Goal: Transaction & Acquisition: Purchase product/service

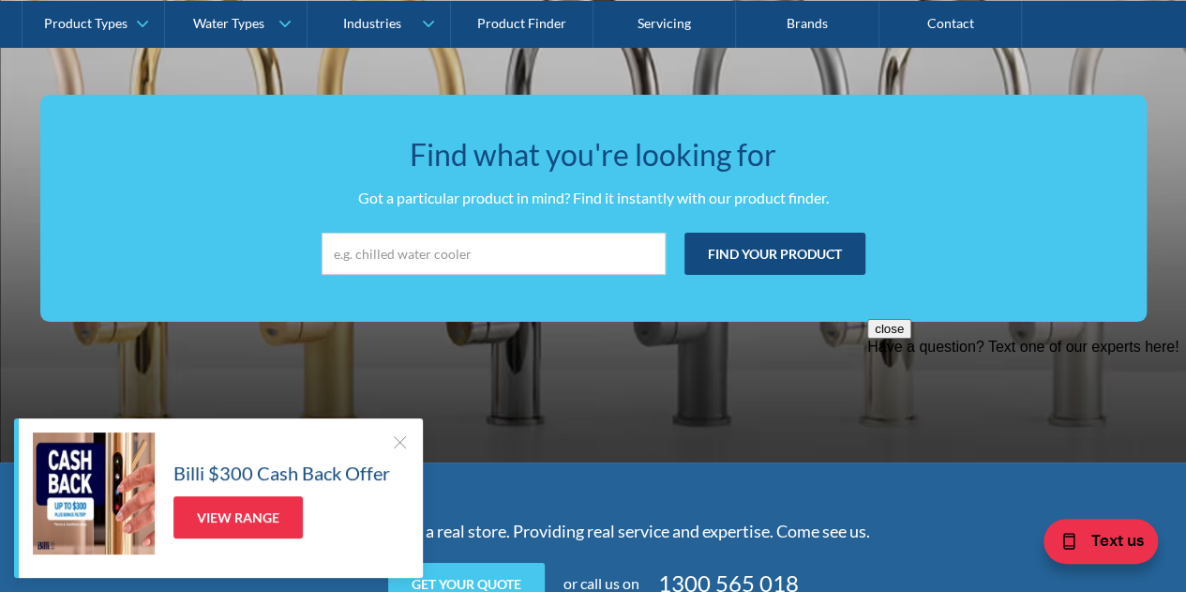
scroll to position [3476, 0]
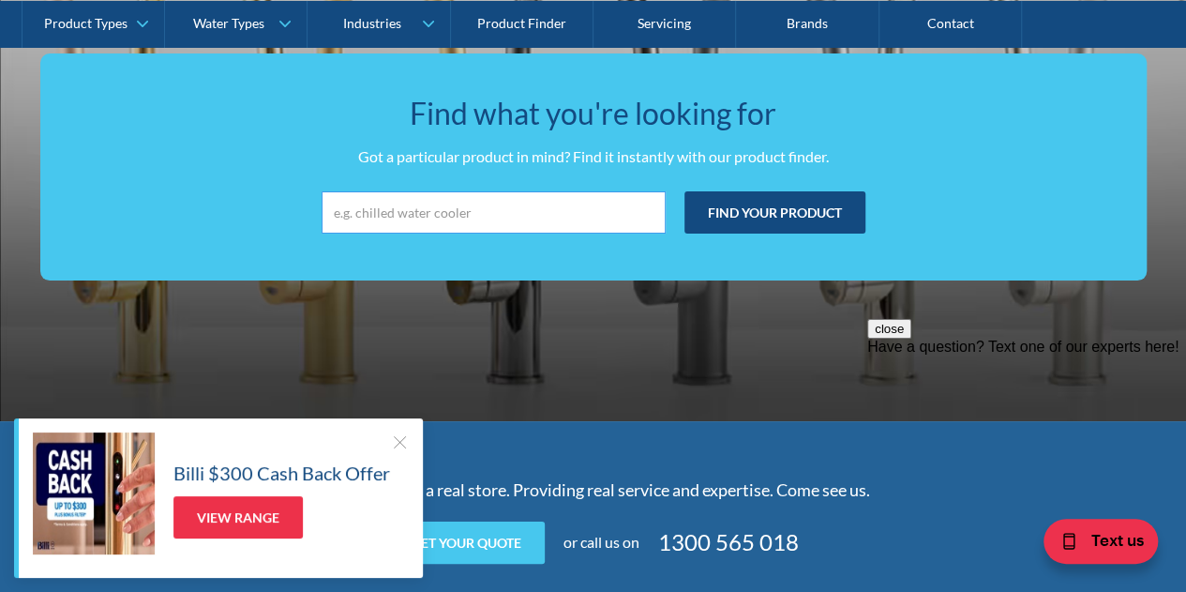
click at [565, 211] on input "search" at bounding box center [494, 212] width 344 height 42
type input "shower head filter"
click at [685, 191] on input "Find your product" at bounding box center [775, 212] width 181 height 42
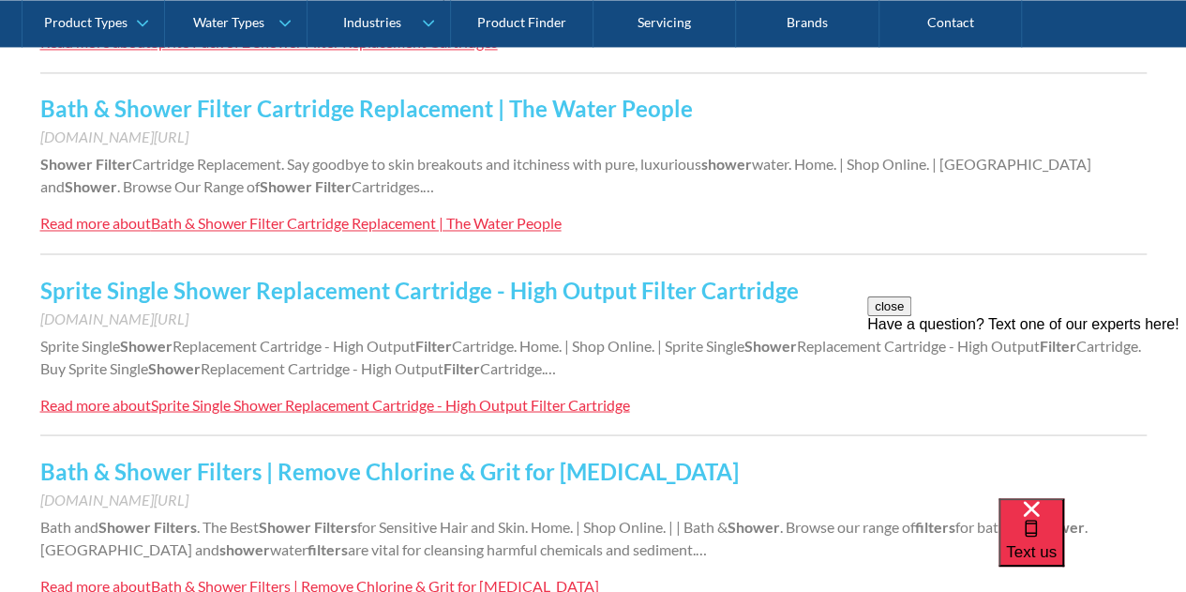
scroll to position [1770, 0]
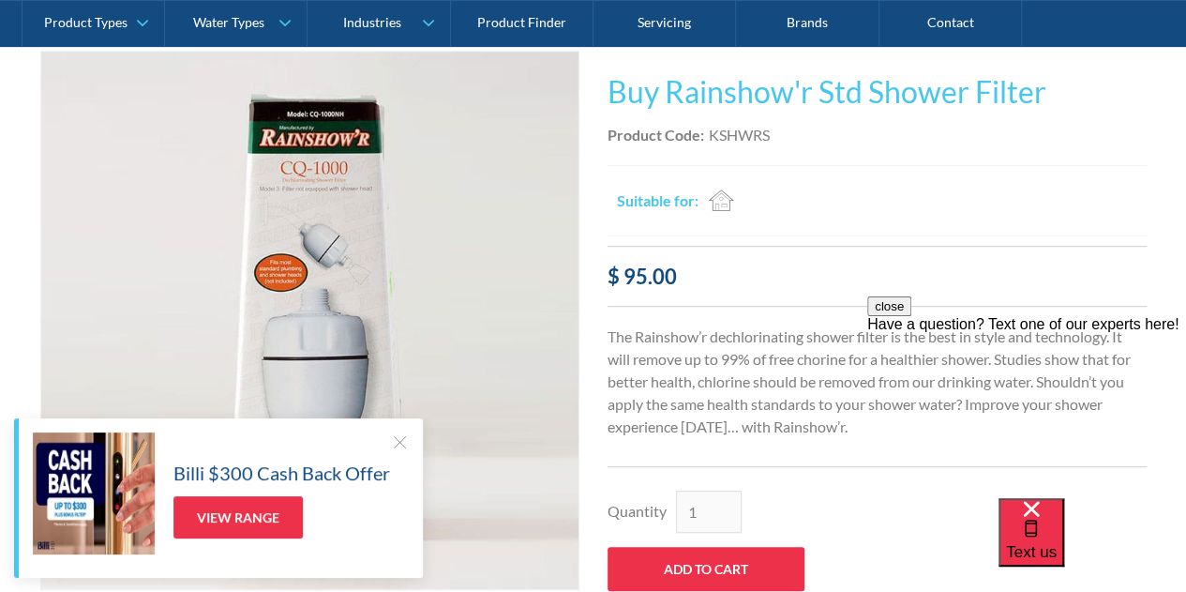
click at [401, 434] on div at bounding box center [399, 441] width 19 height 19
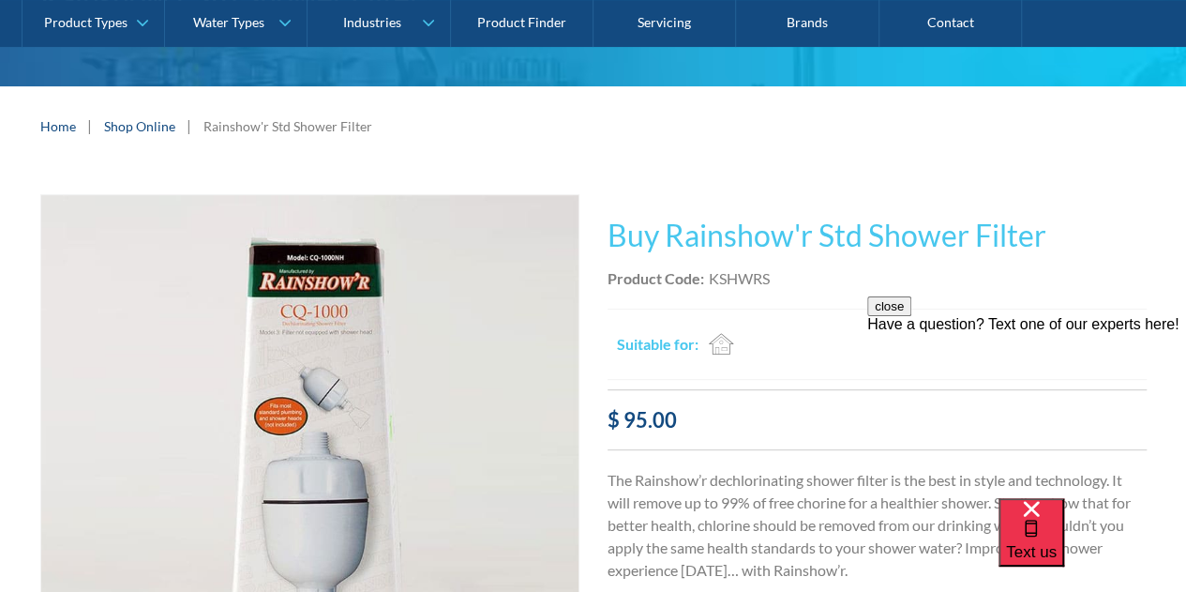
scroll to position [219, 0]
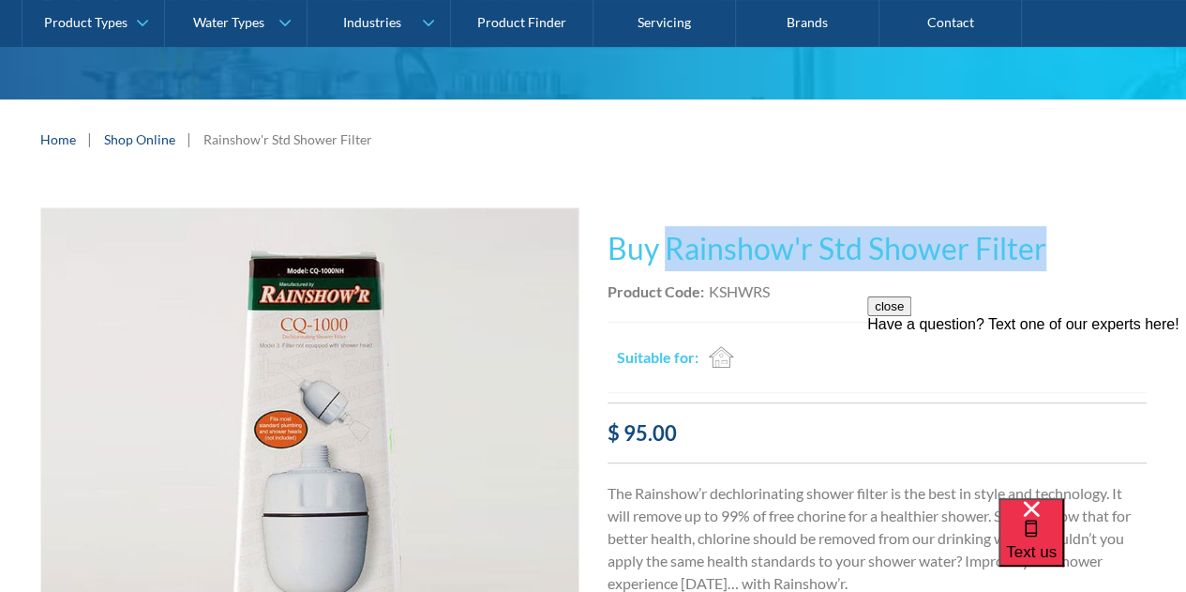
drag, startPoint x: 670, startPoint y: 248, endPoint x: 1111, endPoint y: 211, distance: 443.2
click at [1111, 211] on div "This tap design is included in our standard range tap options when you purchase…" at bounding box center [877, 517] width 539 height 621
copy h1 "Rainshow'r Std Shower Filter"
